Goal: Check status

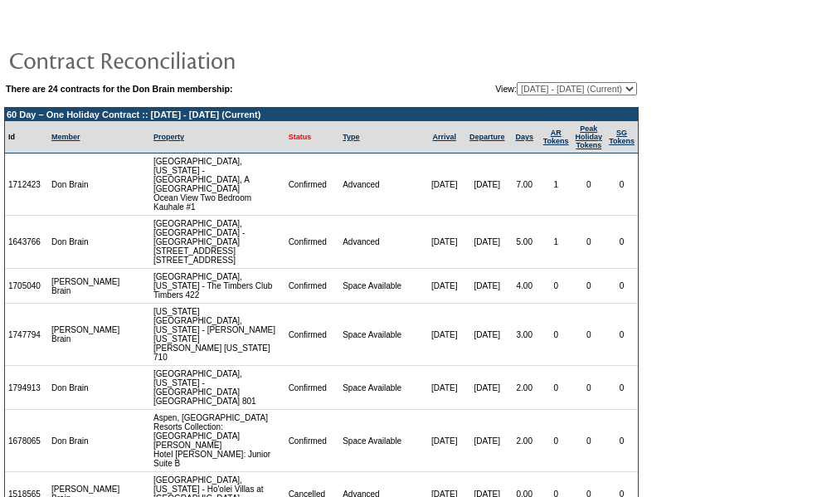
click at [289, 139] on link "Status" at bounding box center [300, 137] width 23 height 8
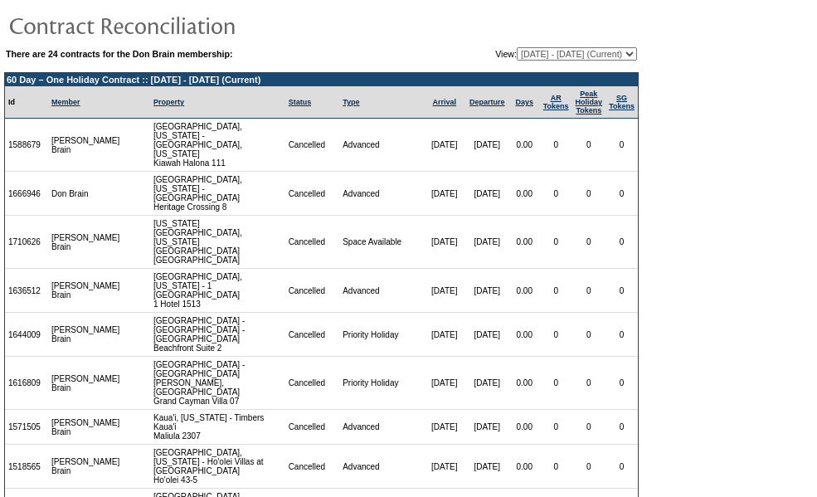
scroll to position [6, 0]
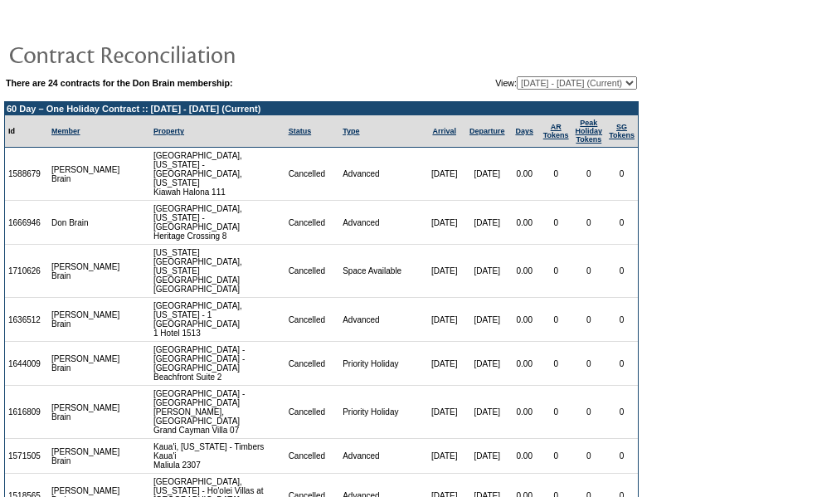
click at [516, 82] on select "[DATE] - [DATE] [DATE] - [DATE] [DATE] - [DATE] [DATE] - [DATE] [DATE] - [DATE]…" at bounding box center [576, 82] width 120 height 13
select select "127260"
click at [516, 77] on select "[DATE] - [DATE] [DATE] - [DATE] [DATE] - [DATE] [DATE] - [DATE] [DATE] - [DATE]…" at bounding box center [576, 82] width 120 height 13
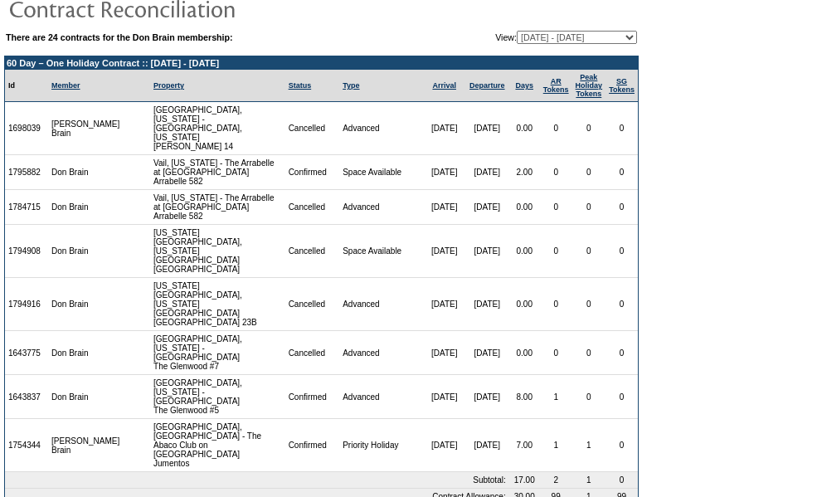
scroll to position [56, 0]
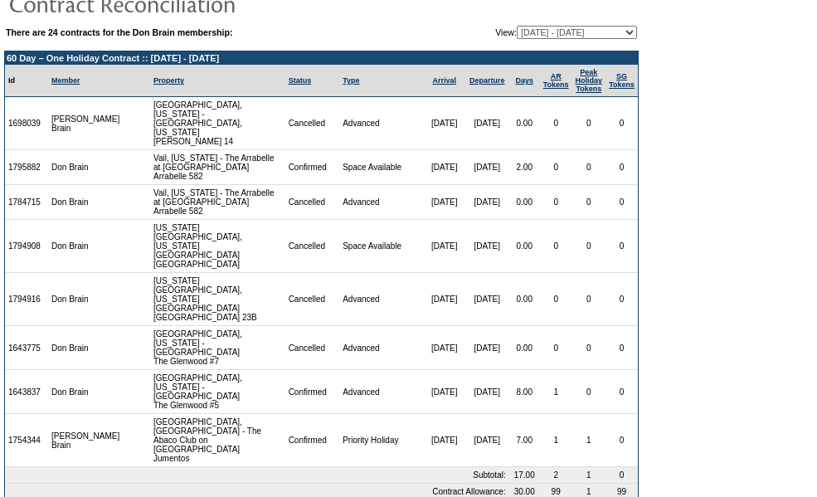
click at [572, 33] on select "[DATE] - [DATE] [DATE] - [DATE] [DATE] - [DATE] [DATE] - [DATE] [DATE] - [DATE]…" at bounding box center [576, 32] width 120 height 13
select select "121664"
click at [516, 27] on select "[DATE] - [DATE] [DATE] - [DATE] [DATE] - [DATE] [DATE] - [DATE] [DATE] - [DATE]…" at bounding box center [576, 32] width 120 height 13
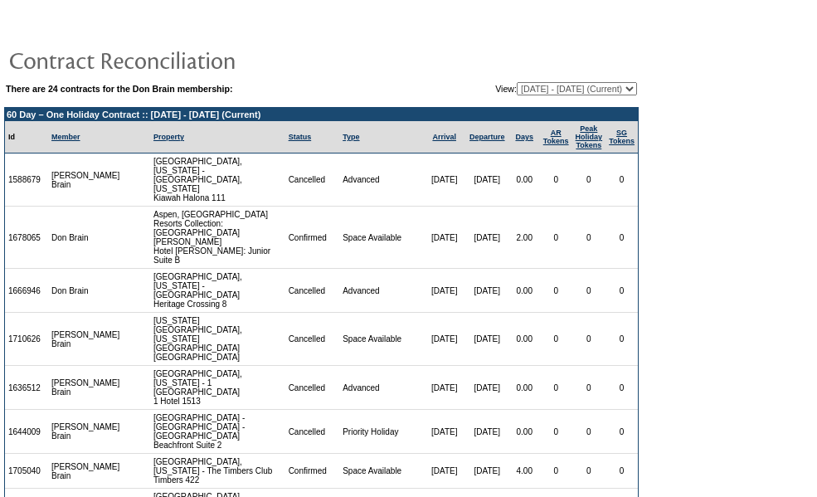
click at [522, 84] on select "[DATE] - [DATE] [DATE] - [DATE] [DATE] - [DATE] [DATE] - [DATE] [DATE] - [DATE]…" at bounding box center [576, 88] width 120 height 13
select select "127260"
click at [516, 83] on select "09/23/05 - 09/30/06 10/01/06 - 09/30/07 10/01/07 - 09/30/08 10/01/08 - 09/30/09…" at bounding box center [576, 88] width 120 height 13
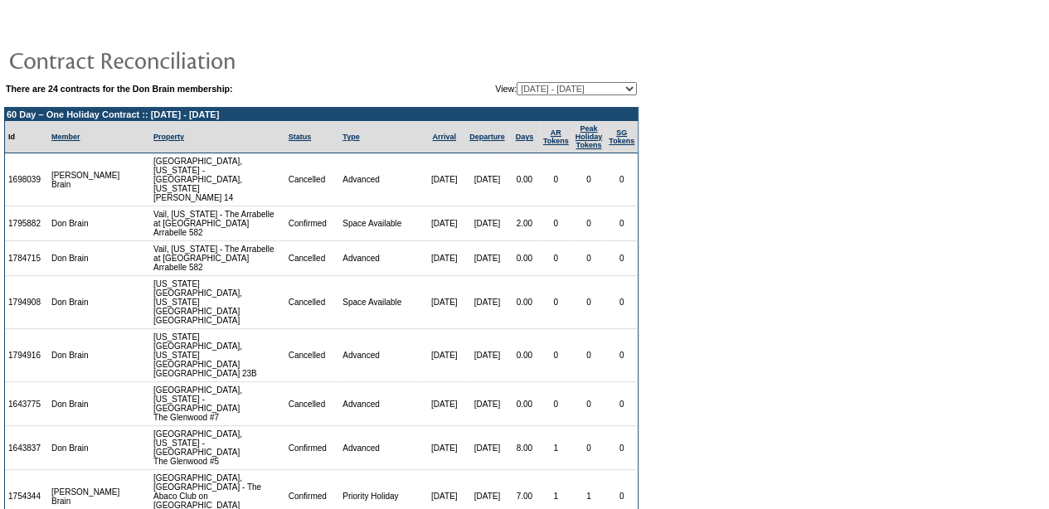
click at [743, 143] on form "There are 24 contracts for the Don Brain membership: View: [DATE] - [DATE] [DAT…" at bounding box center [524, 293] width 1049 height 586
